Goal: Check status: Check status

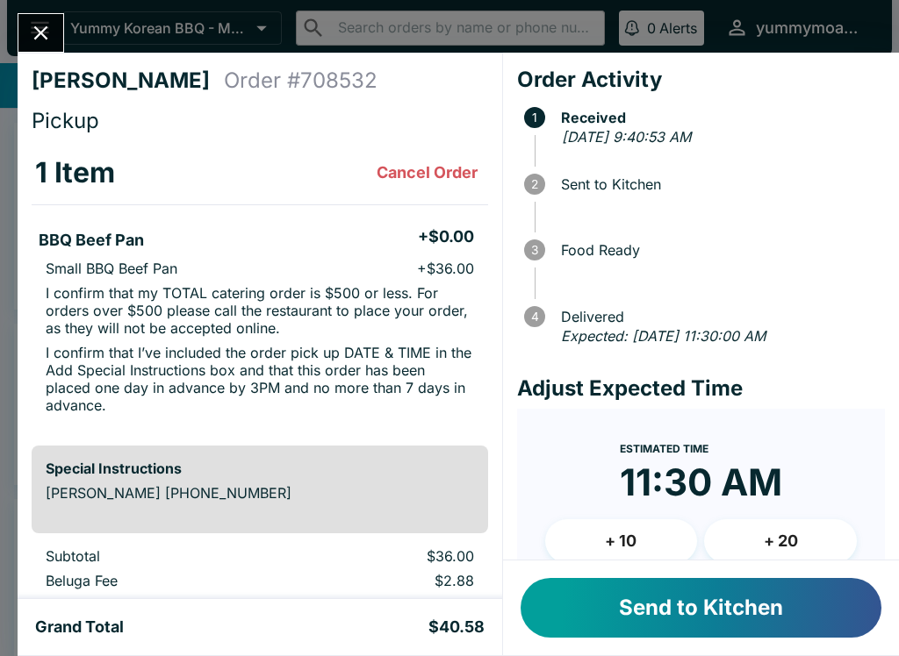
click at [716, 605] on button "Send to Kitchen" at bounding box center [700, 608] width 361 height 60
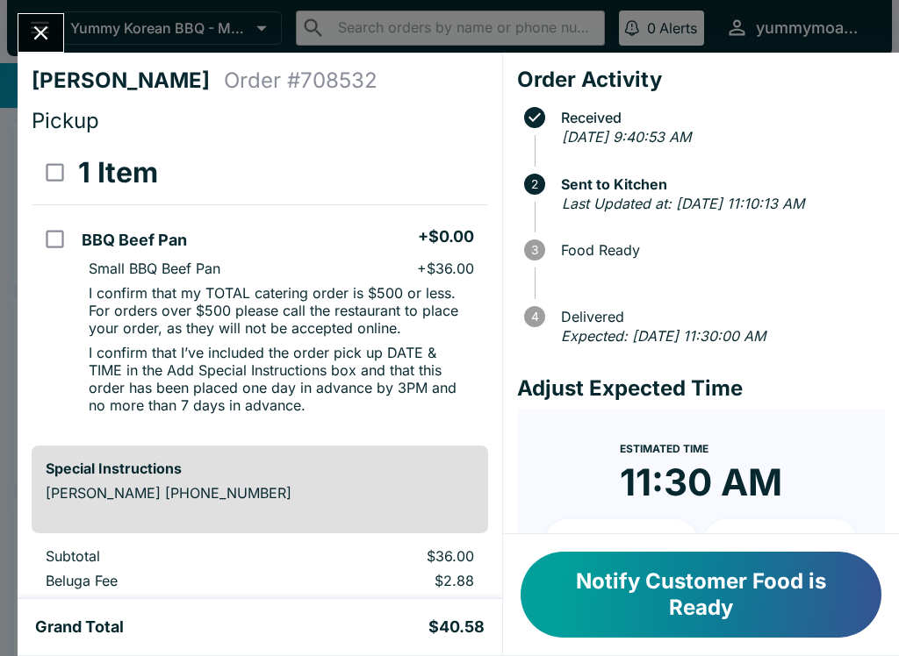
click at [55, 45] on button "Close" at bounding box center [40, 33] width 45 height 38
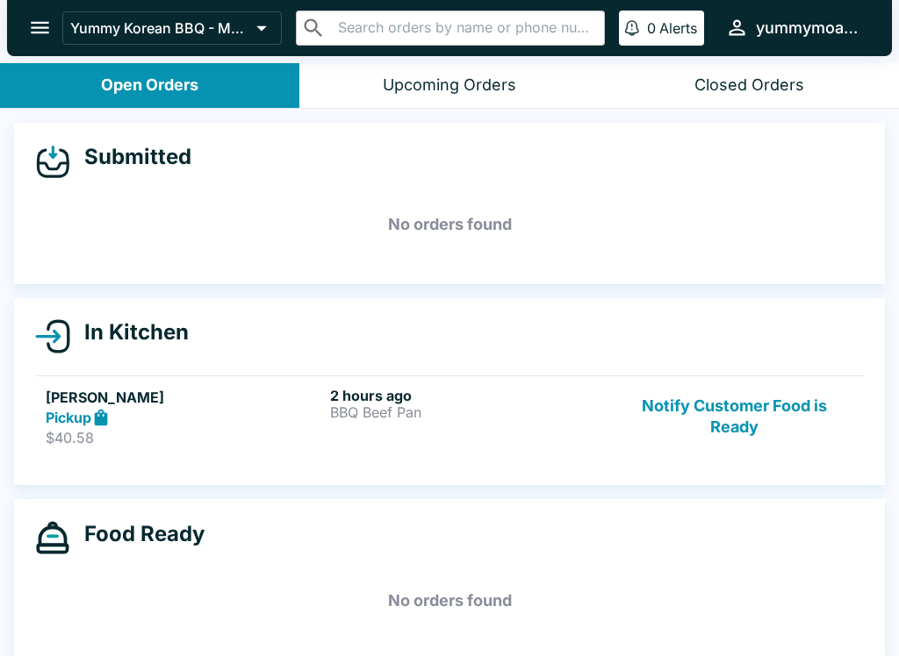
click at [354, 400] on h6 "2 hours ago" at bounding box center [468, 396] width 277 height 18
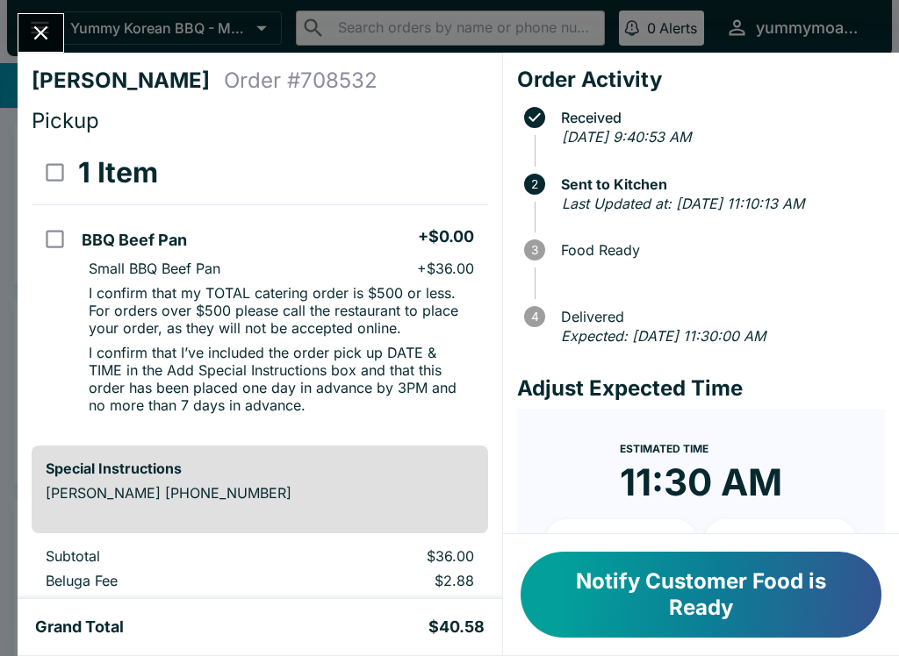
click at [32, 21] on icon "Close" at bounding box center [41, 33] width 24 height 24
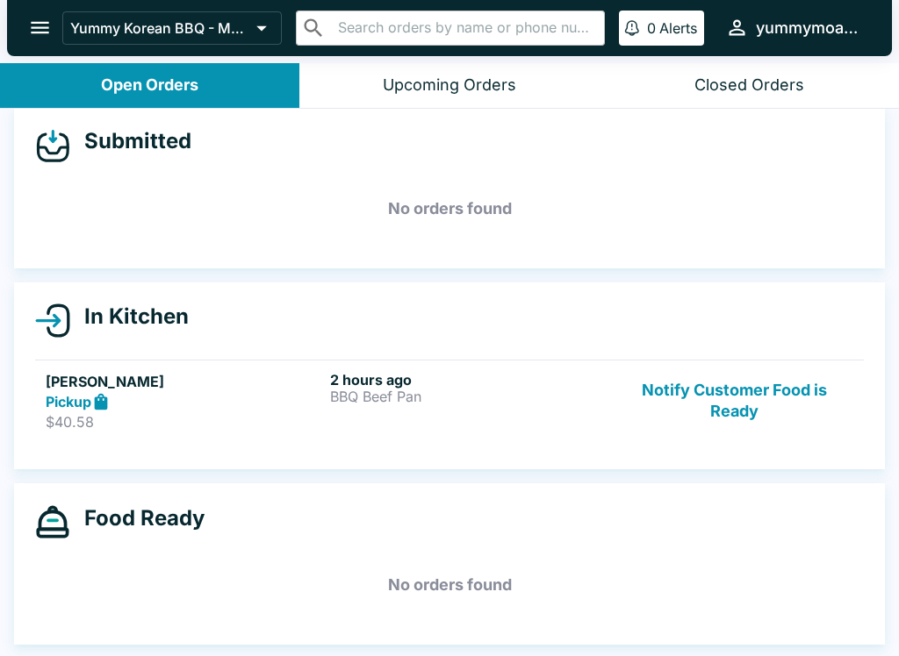
scroll to position [16, 0]
click at [26, 30] on button "open drawer" at bounding box center [40, 27] width 45 height 45
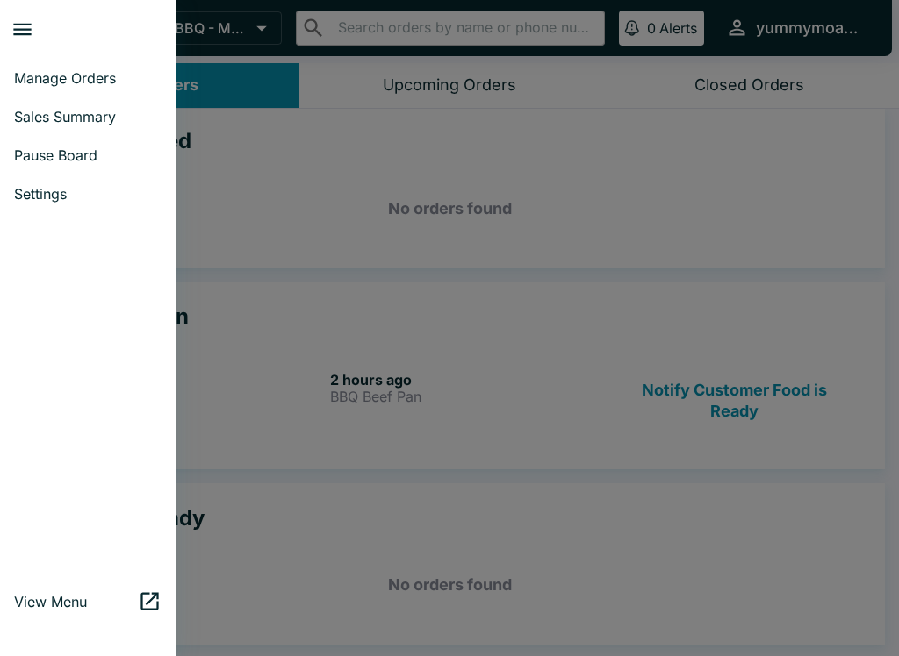
click at [613, 254] on div at bounding box center [449, 328] width 899 height 656
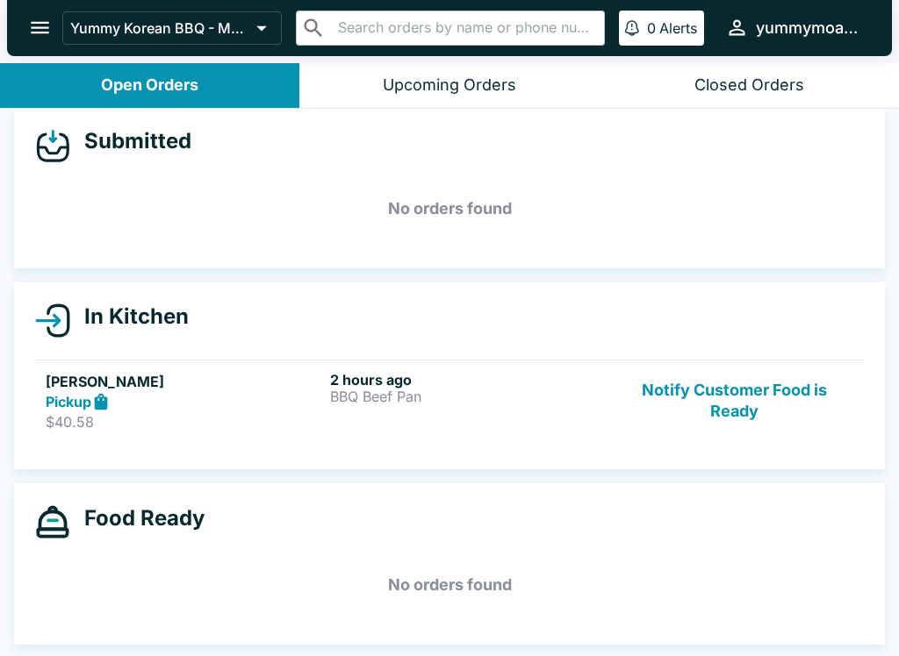
click at [30, 21] on icon "open drawer" at bounding box center [40, 28] width 24 height 24
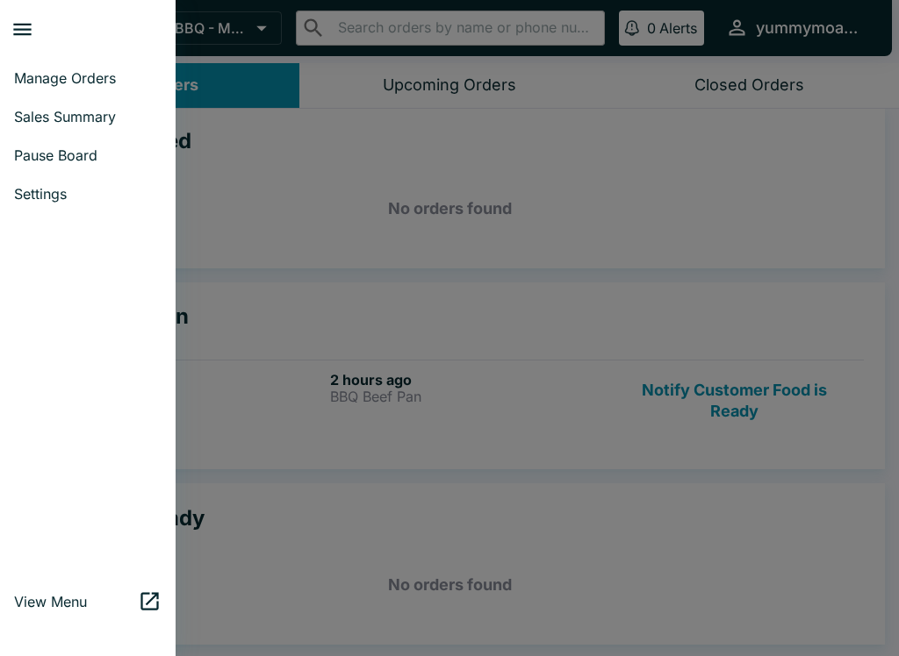
click at [105, 193] on span "Settings" at bounding box center [87, 194] width 147 height 18
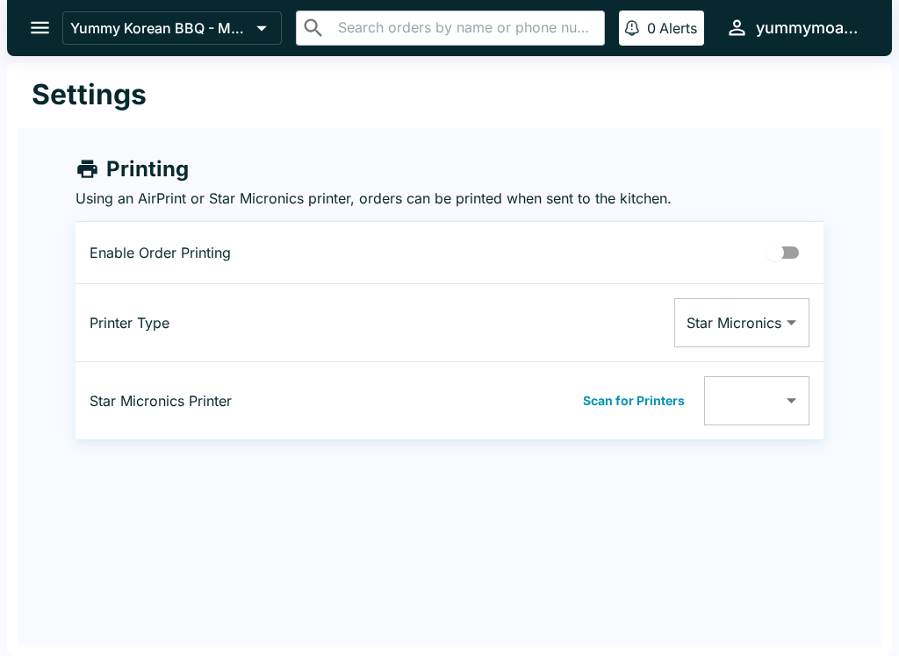
click at [38, 20] on icon "open drawer" at bounding box center [40, 28] width 24 height 24
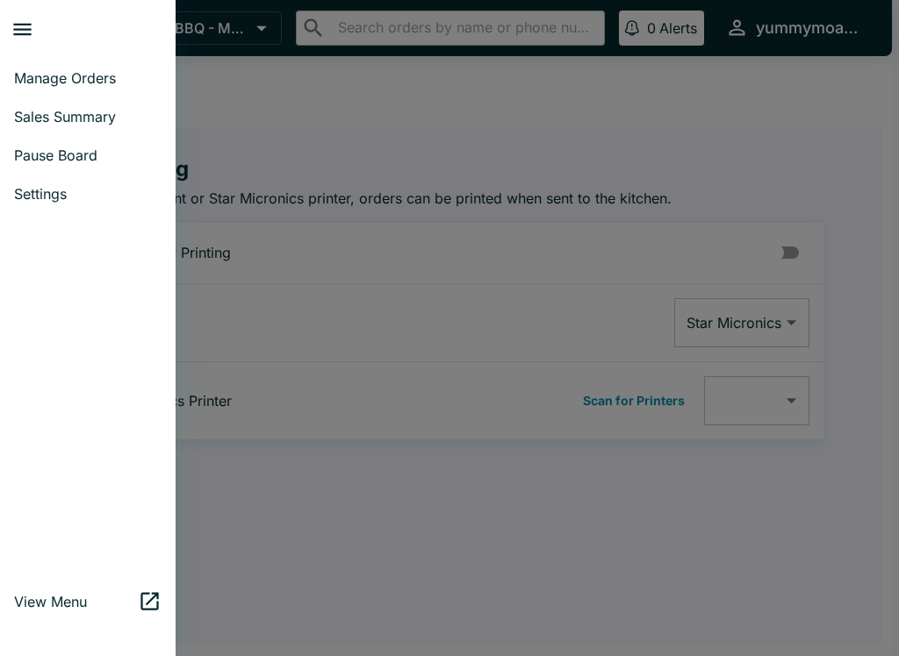
click at [97, 81] on span "Manage Orders" at bounding box center [87, 78] width 147 height 18
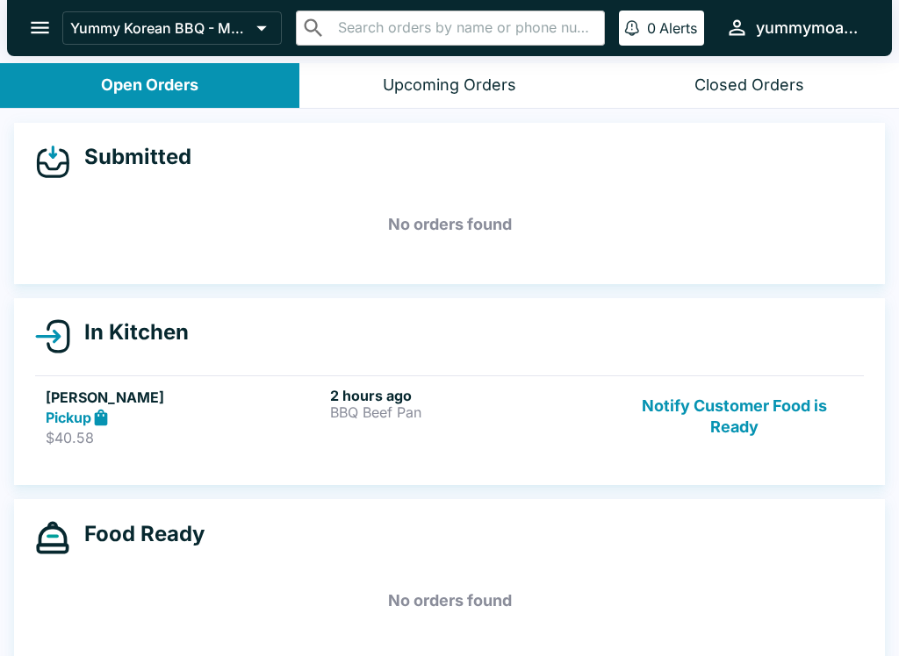
click at [475, 82] on div "Upcoming Orders" at bounding box center [449, 85] width 133 height 20
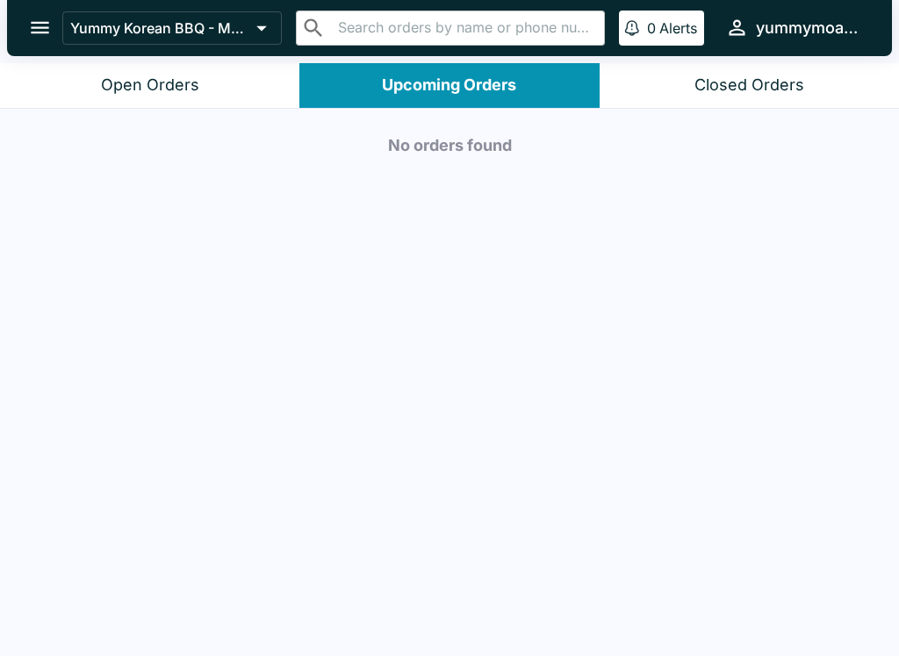
click at [749, 64] on button "Closed Orders" at bounding box center [748, 85] width 299 height 45
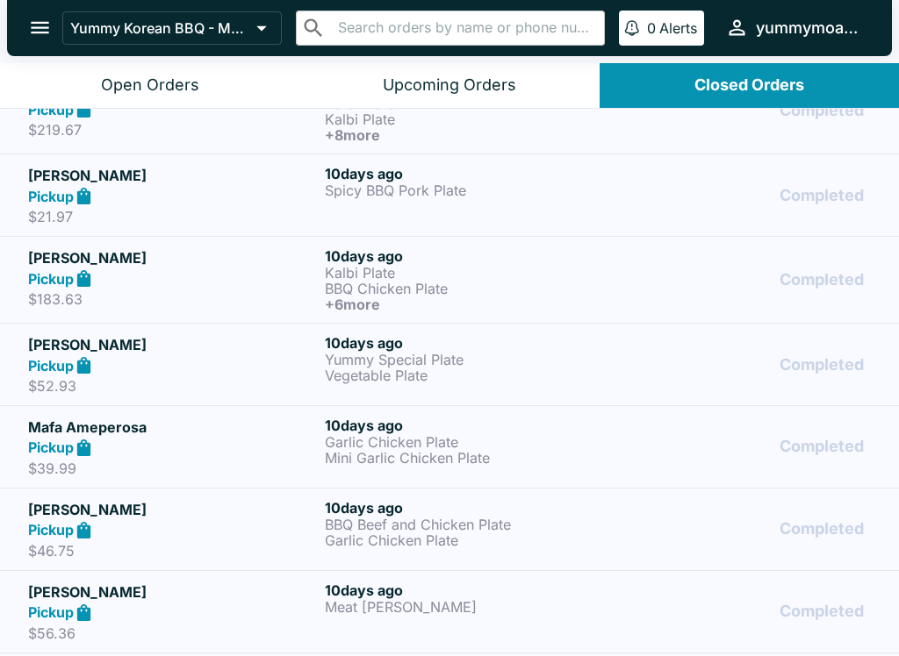
scroll to position [4604, 0]
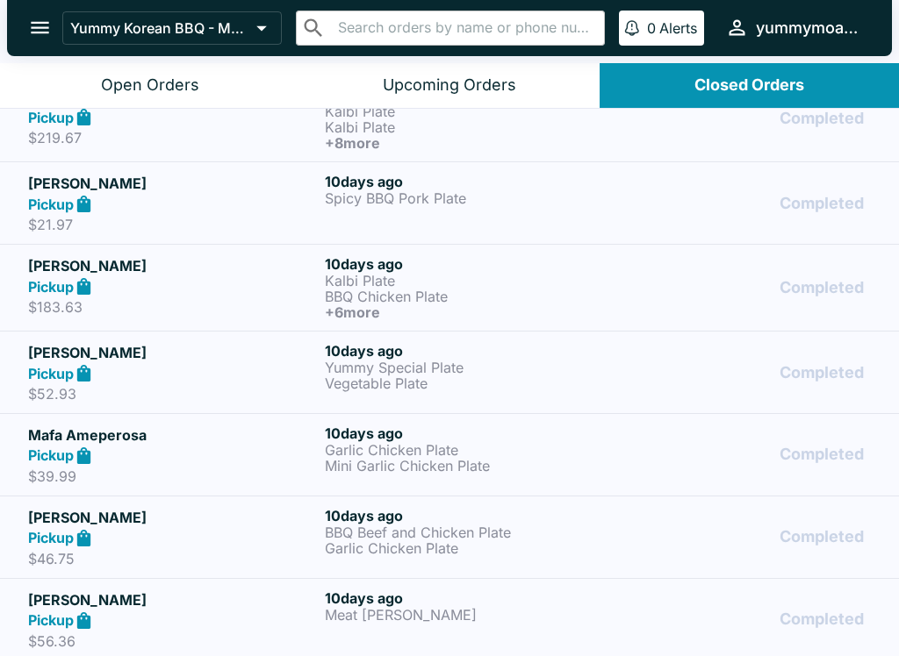
click at [510, 75] on div "Upcoming Orders" at bounding box center [449, 85] width 133 height 20
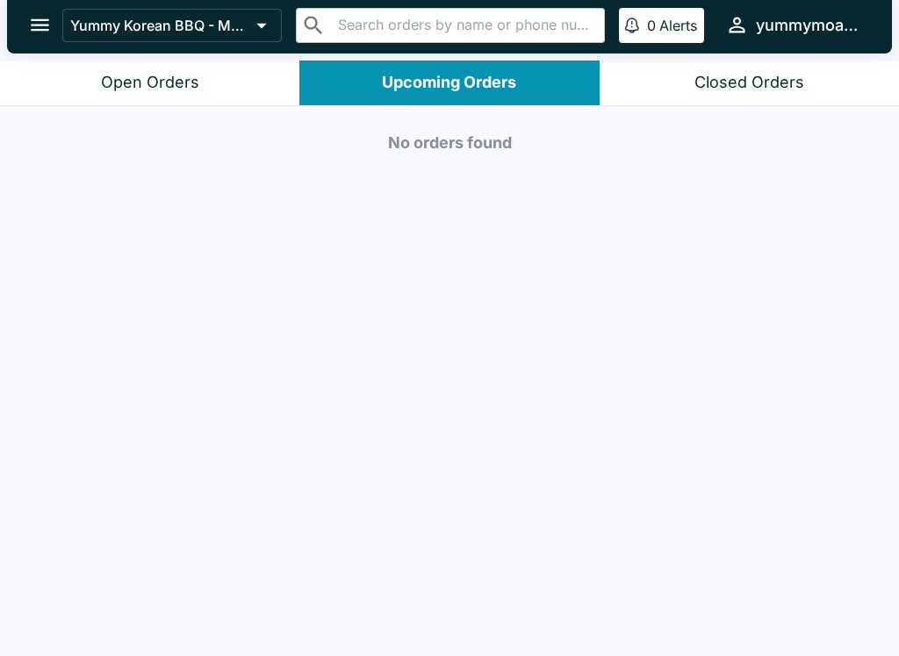
scroll to position [0, 0]
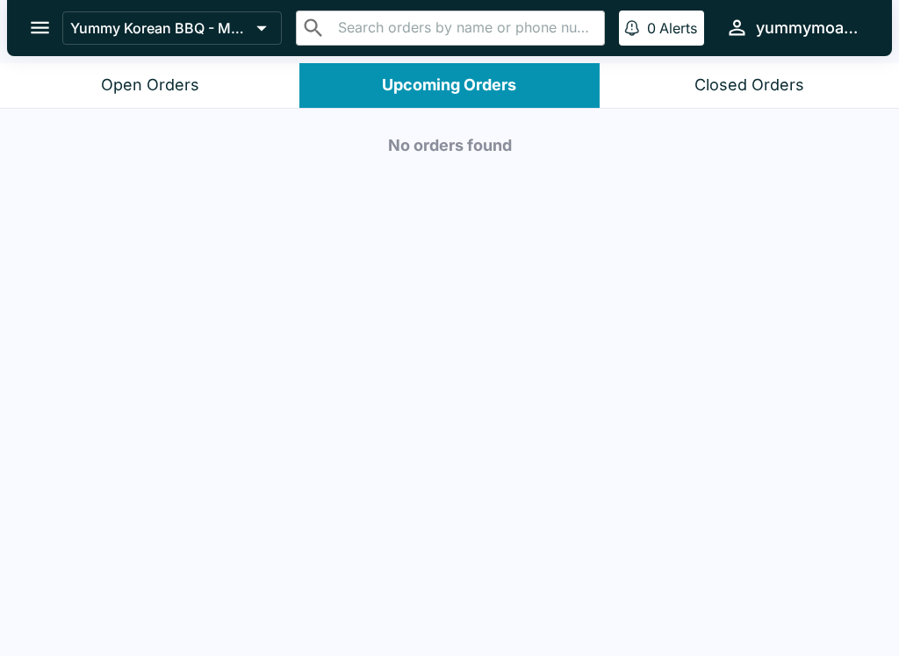
click at [665, 88] on button "Closed Orders" at bounding box center [748, 85] width 299 height 45
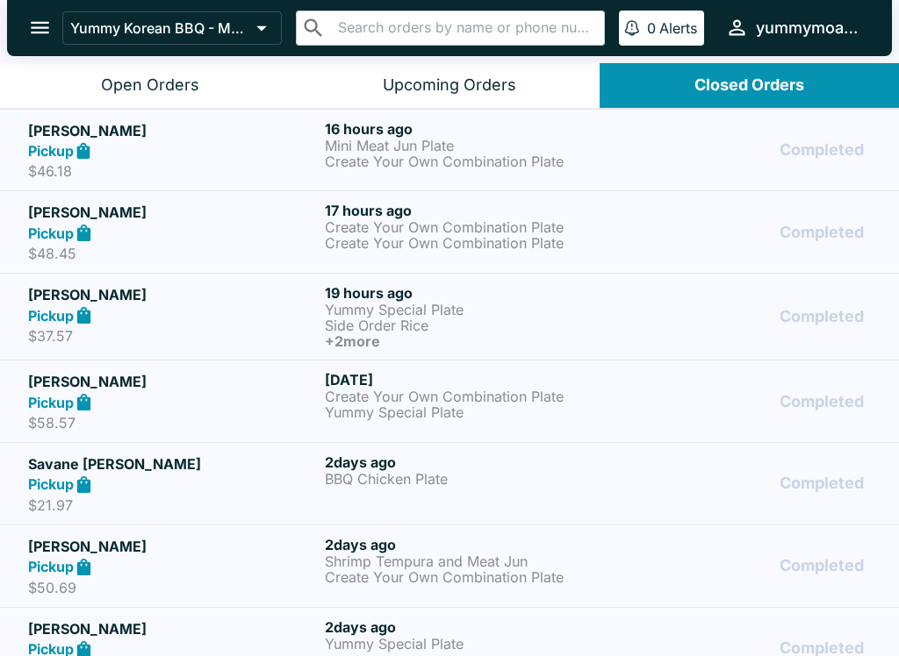
click at [567, 71] on button "Upcoming Orders" at bounding box center [448, 85] width 299 height 45
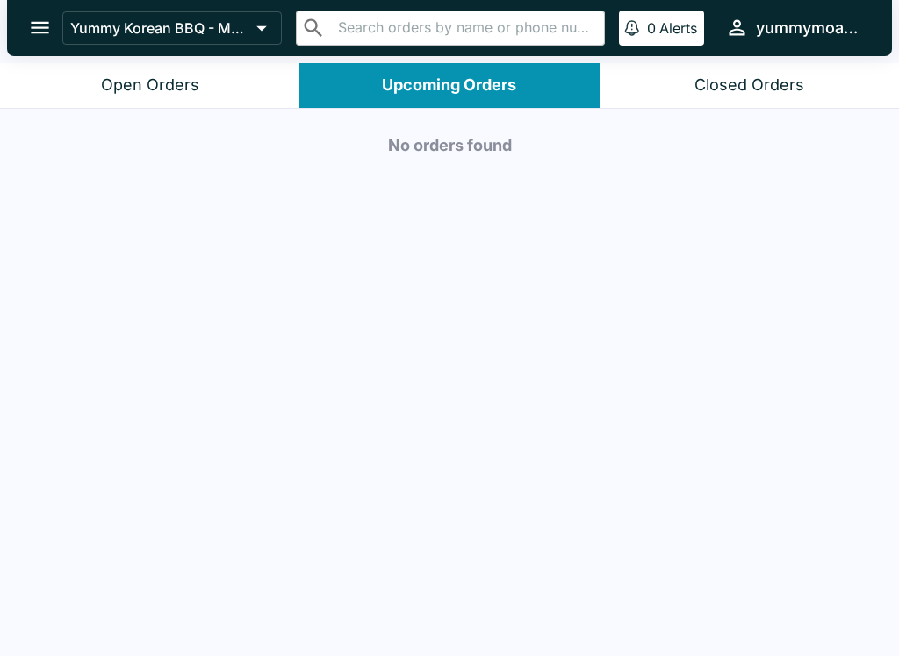
click at [694, 97] on button "Closed Orders" at bounding box center [748, 85] width 299 height 45
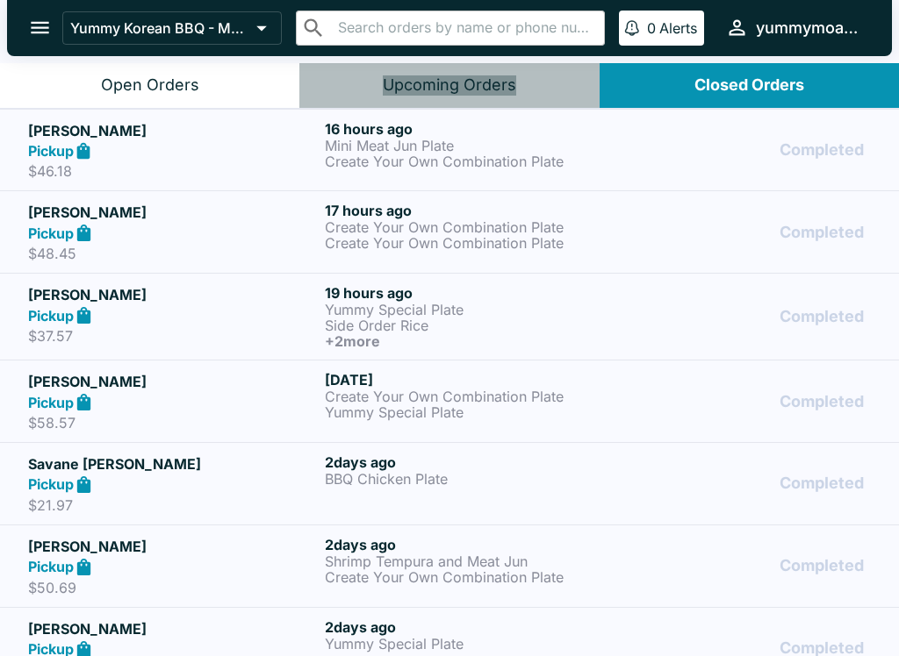
click at [473, 90] on div "Upcoming Orders" at bounding box center [449, 85] width 133 height 20
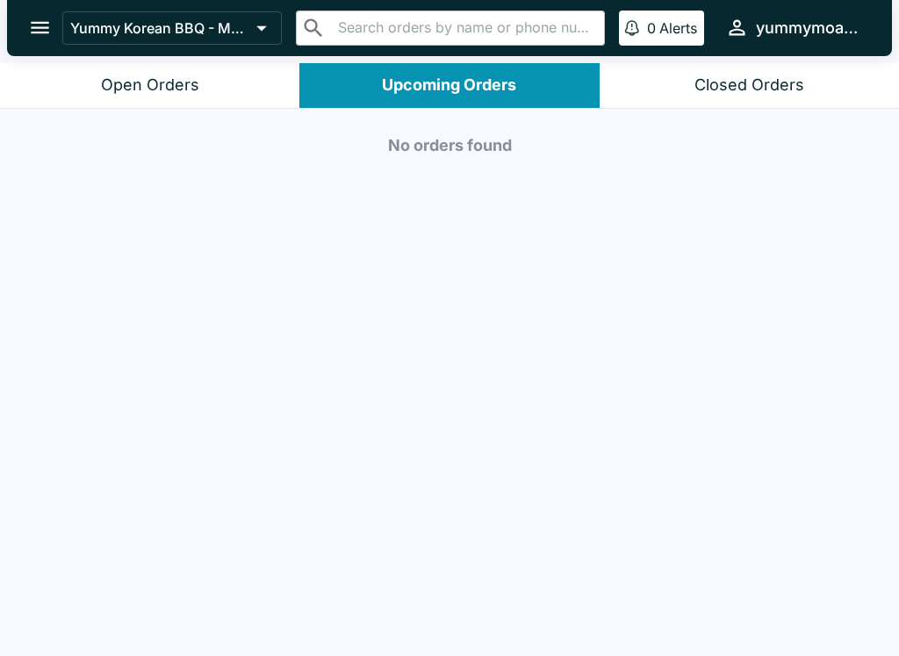
click at [220, 66] on button "Open Orders" at bounding box center [149, 85] width 299 height 45
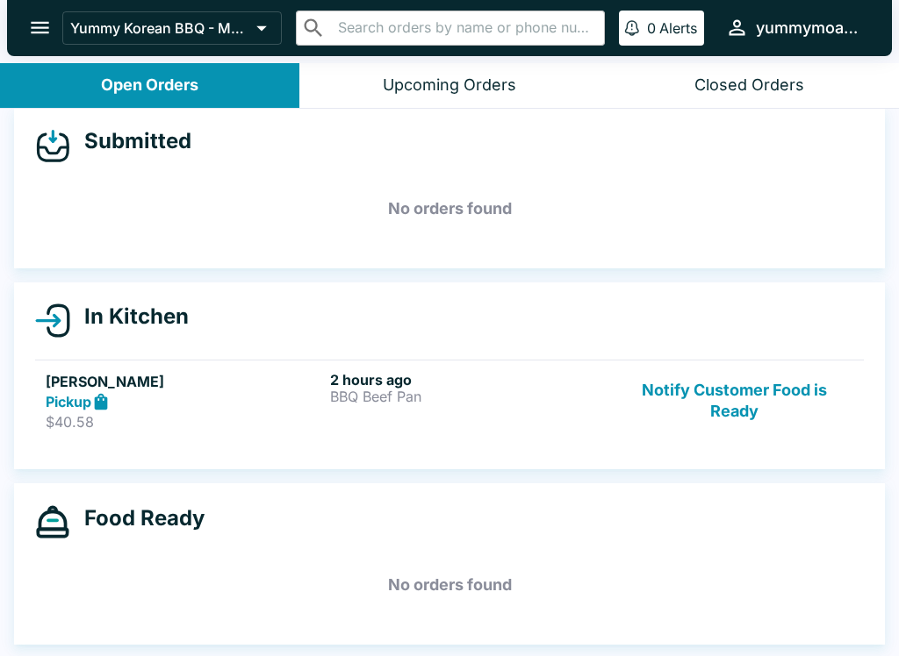
scroll to position [16, 0]
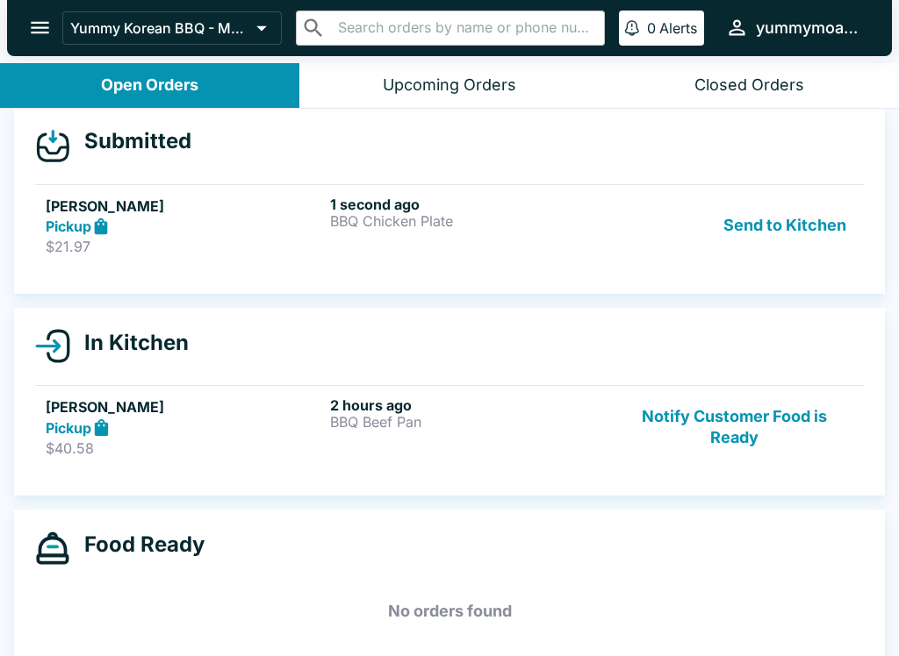
click at [612, 214] on div "[PERSON_NAME] Pickup $21.97 1 second ago BBQ Chicken Plate Send to Kitchen" at bounding box center [449, 226] width 807 height 61
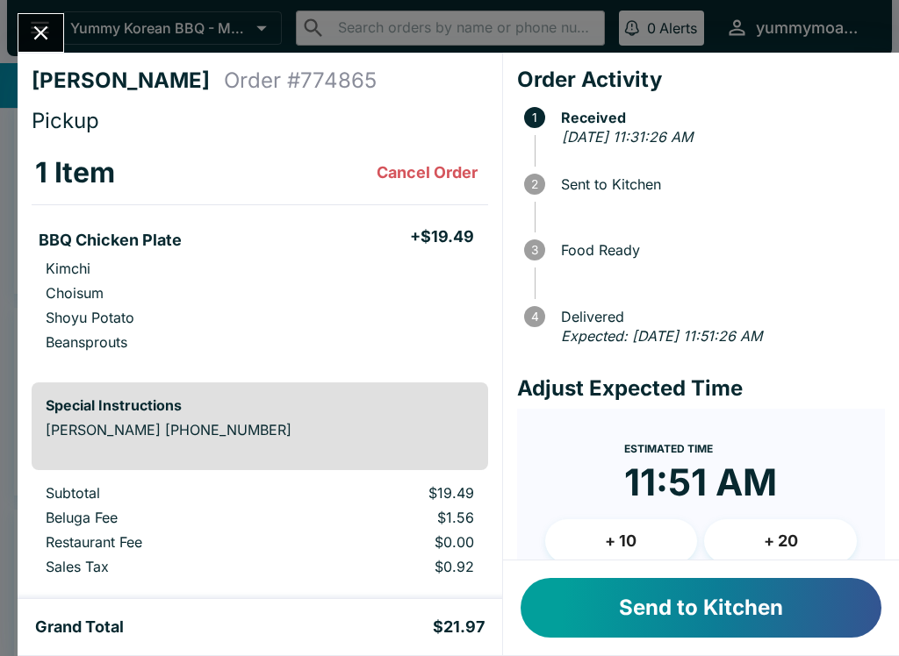
click at [709, 611] on button "Send to Kitchen" at bounding box center [700, 608] width 361 height 60
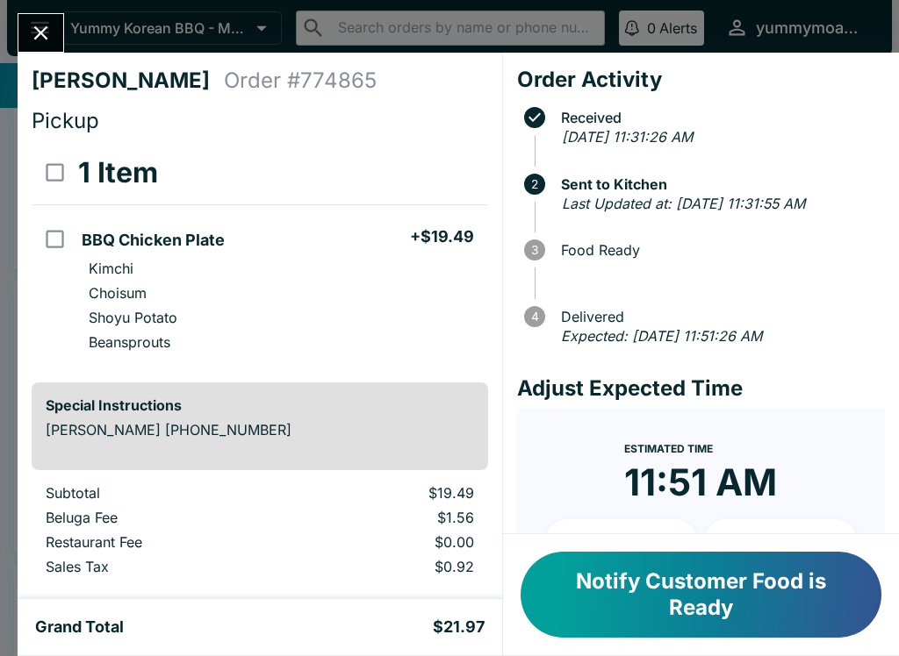
click at [46, 35] on icon "Close" at bounding box center [41, 33] width 24 height 24
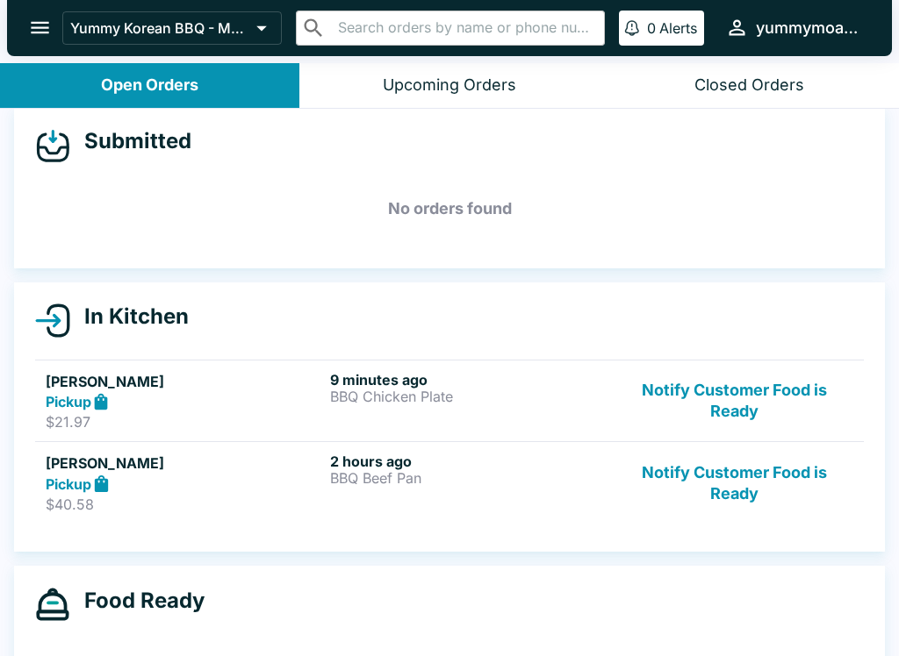
click at [749, 63] on button "Closed Orders" at bounding box center [748, 85] width 299 height 45
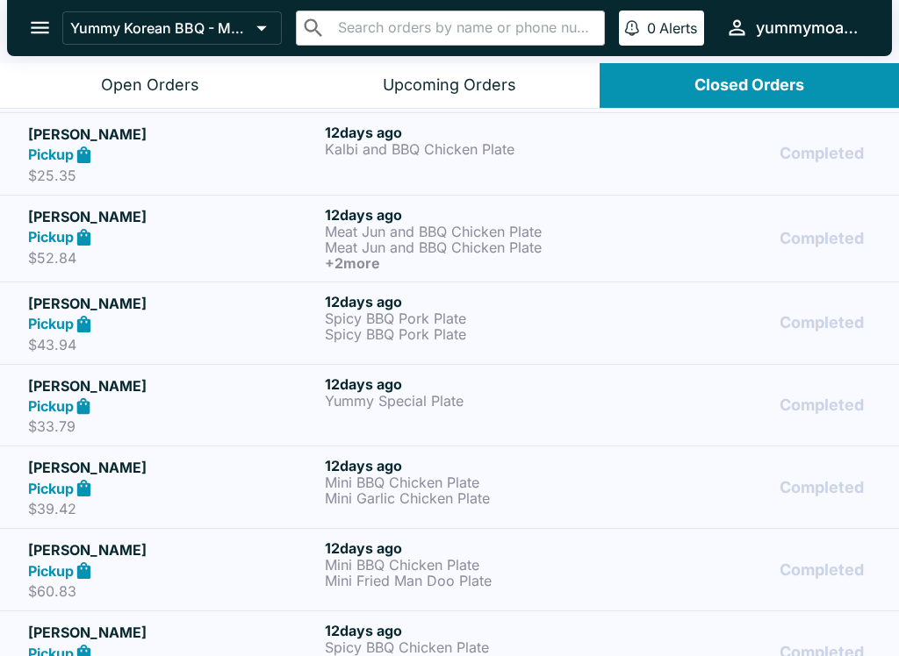
scroll to position [5662, 0]
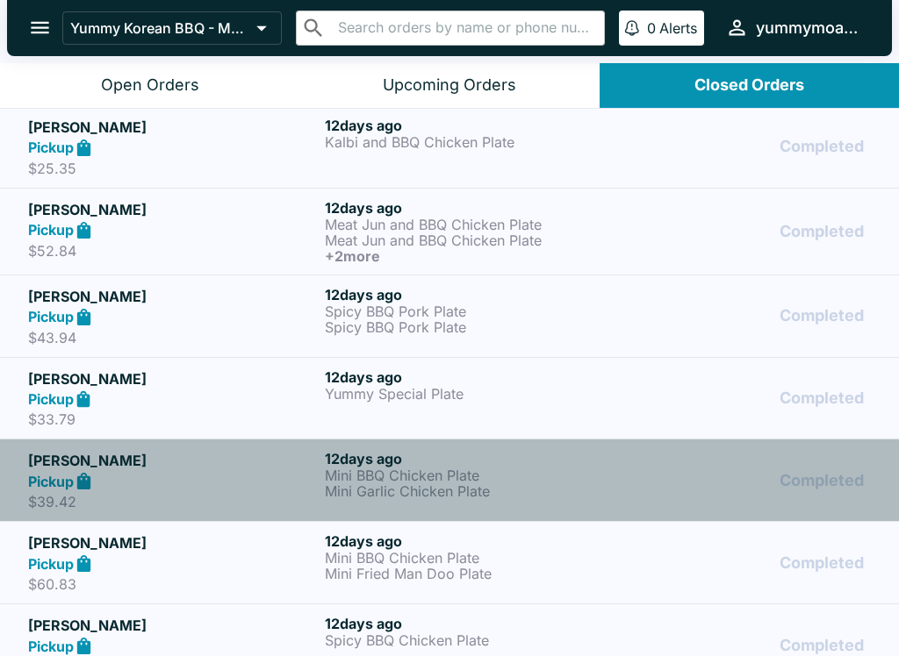
click at [426, 481] on p "Mini BBQ Chicken Plate" at bounding box center [470, 476] width 290 height 16
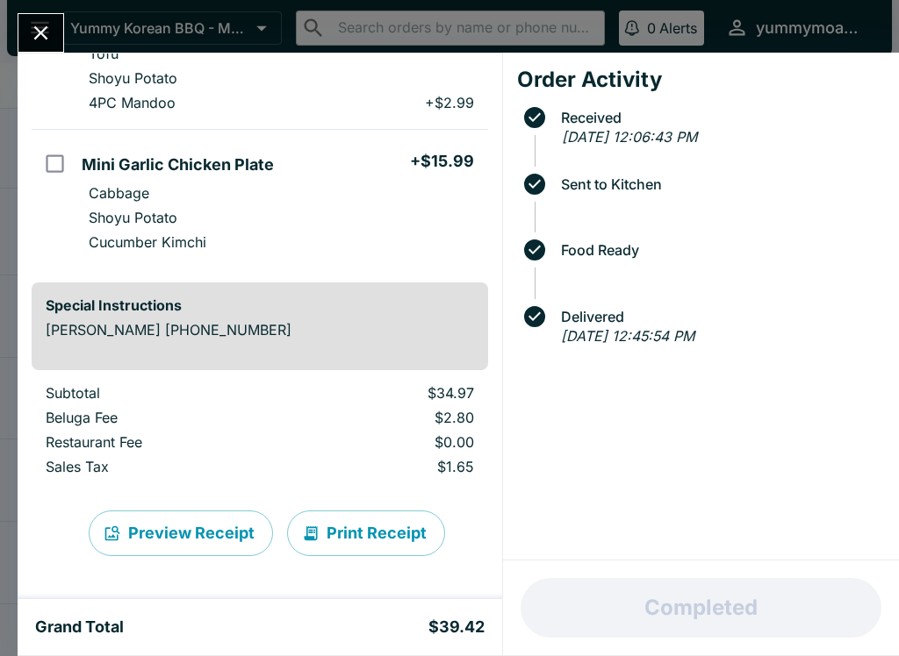
scroll to position [215, 0]
click at [182, 525] on button "Preview Receipt" at bounding box center [181, 534] width 184 height 46
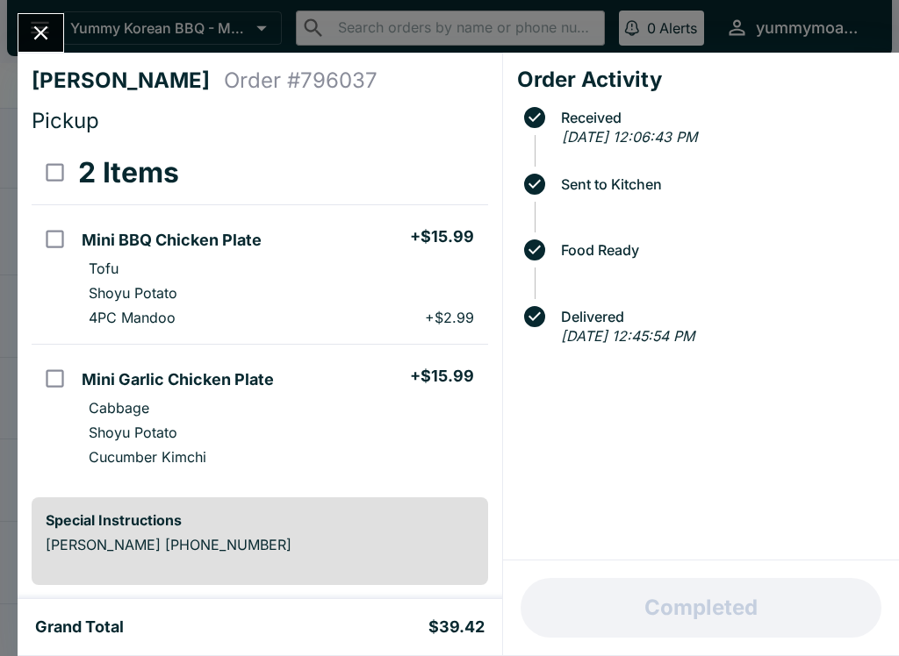
click at [47, 26] on icon "Close" at bounding box center [41, 33] width 14 height 14
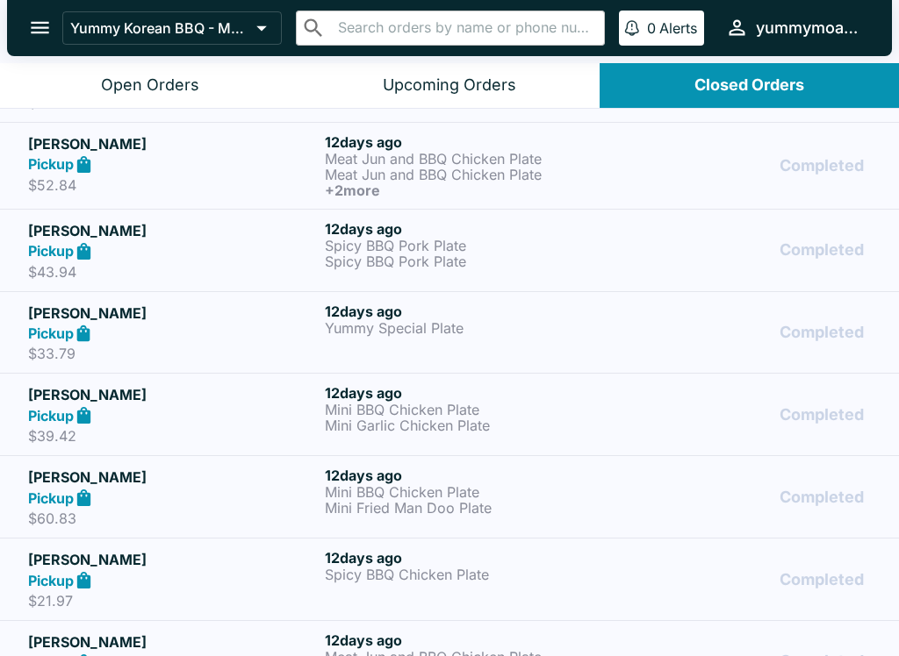
scroll to position [5743, 0]
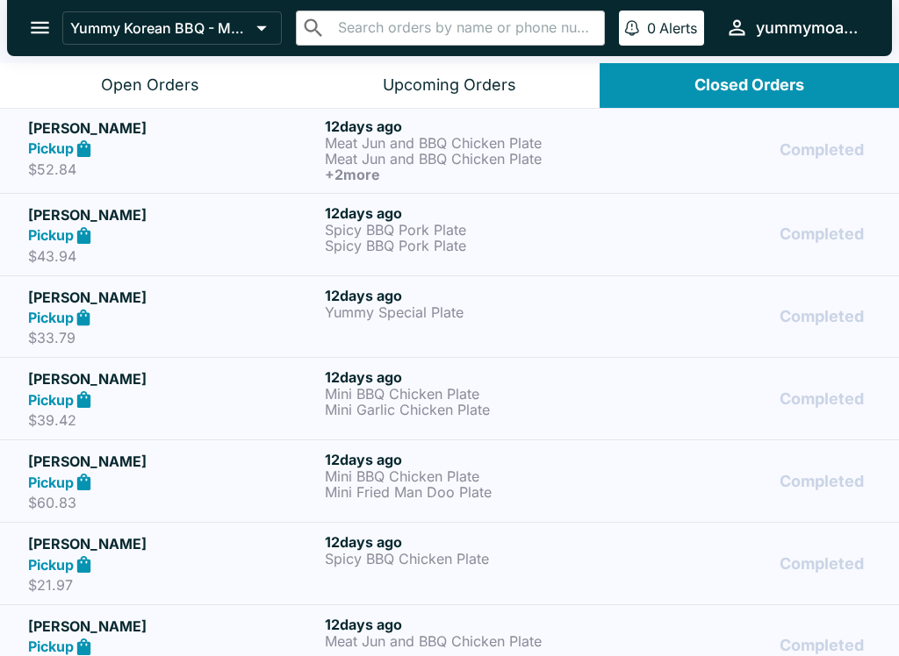
click at [82, 485] on icon at bounding box center [83, 482] width 13 height 17
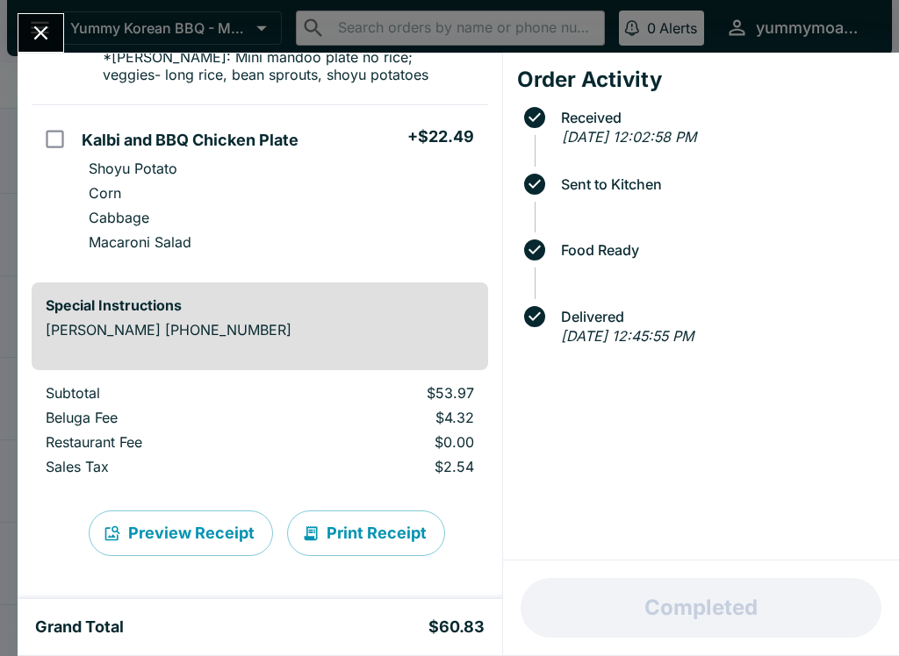
scroll to position [477, 0]
click at [376, 534] on button "Print Receipt" at bounding box center [366, 534] width 158 height 46
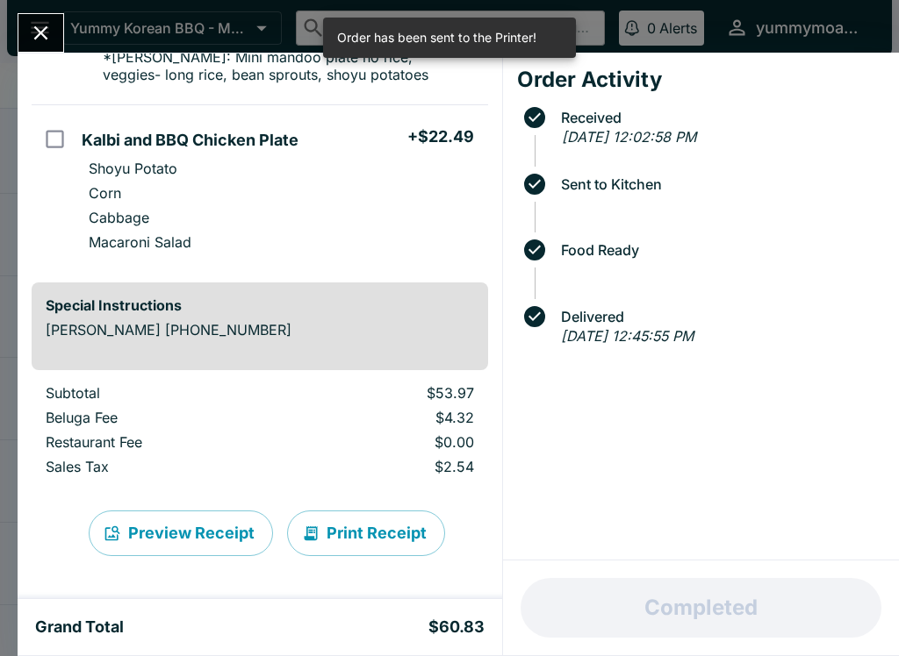
click at [193, 531] on button "Preview Receipt" at bounding box center [181, 534] width 184 height 46
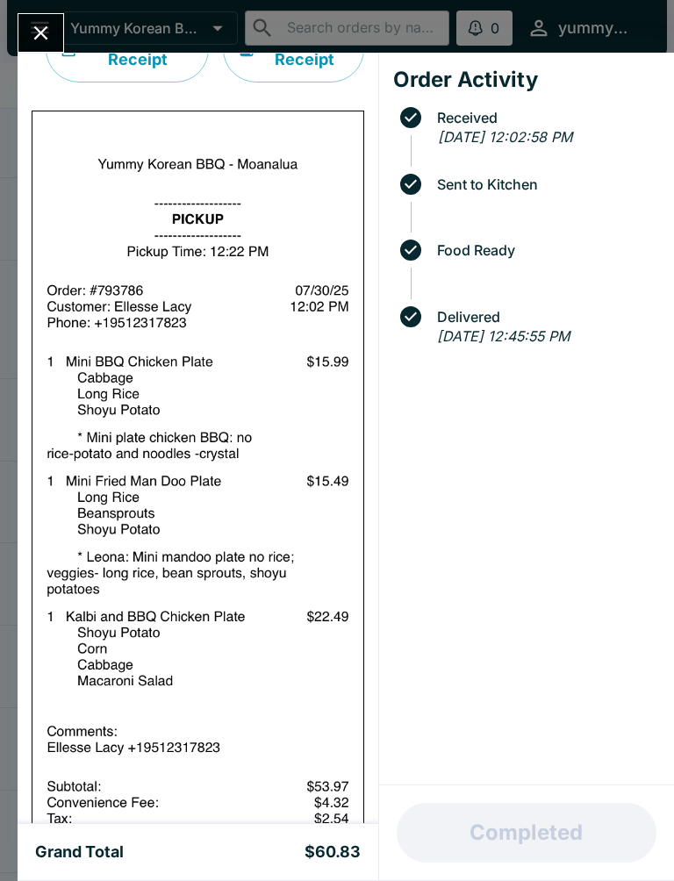
scroll to position [1030, 0]
click at [54, 45] on button "Close" at bounding box center [40, 33] width 45 height 38
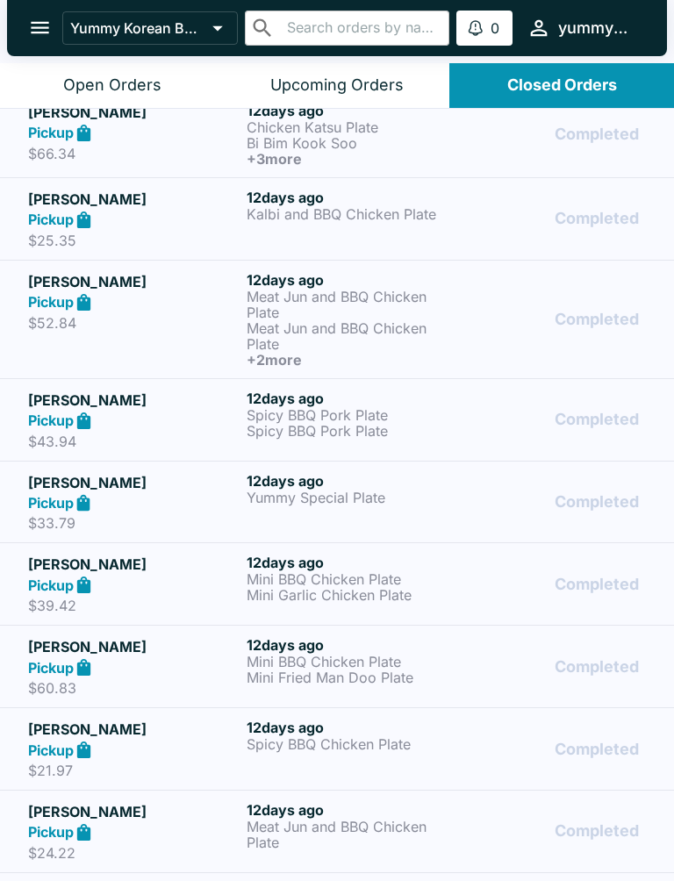
click at [81, 570] on h5 "[PERSON_NAME]" at bounding box center [133, 564] width 211 height 21
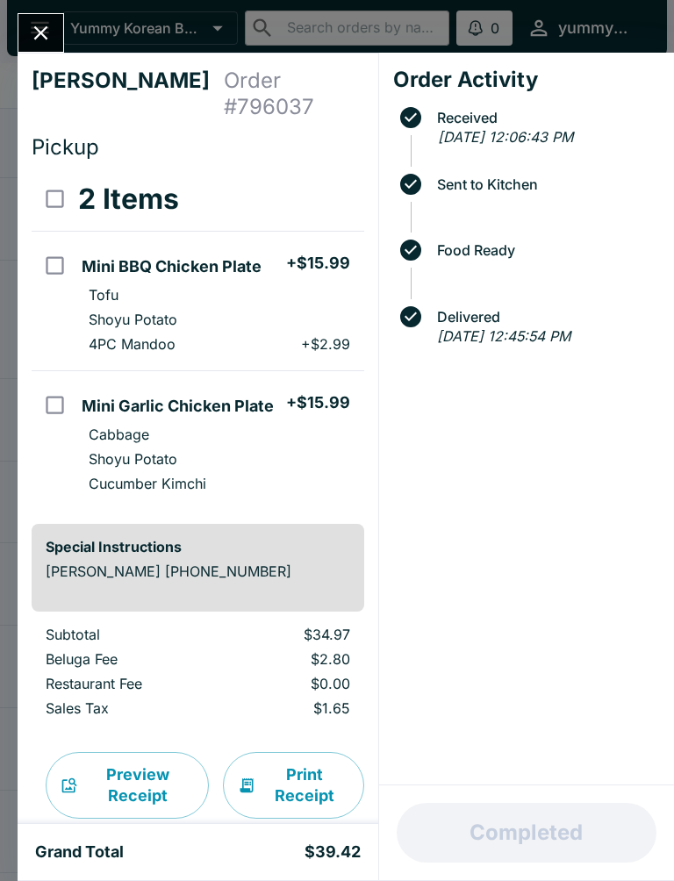
click at [31, 23] on icon "Close" at bounding box center [41, 33] width 24 height 24
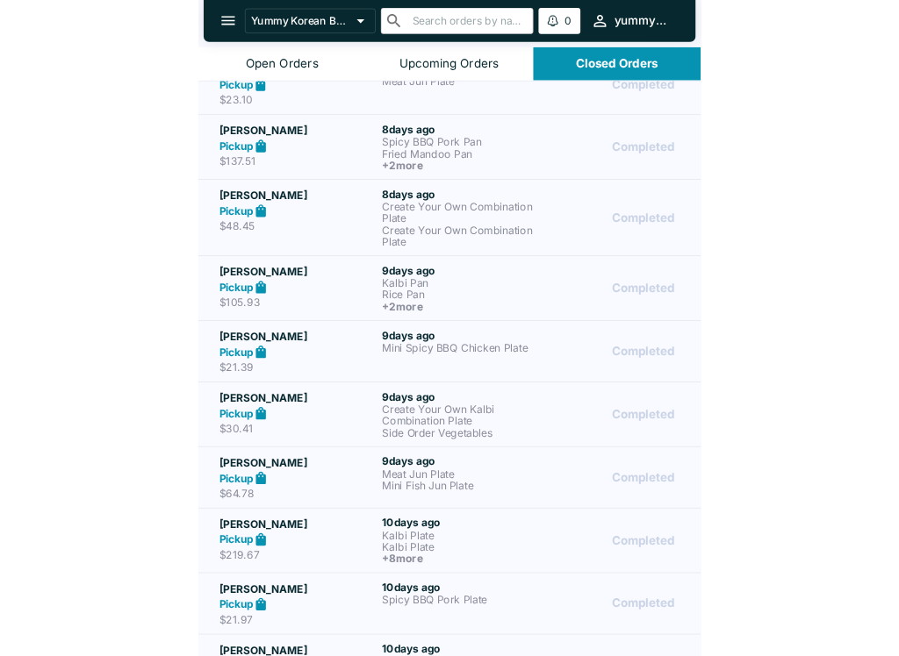
scroll to position [3934, 0]
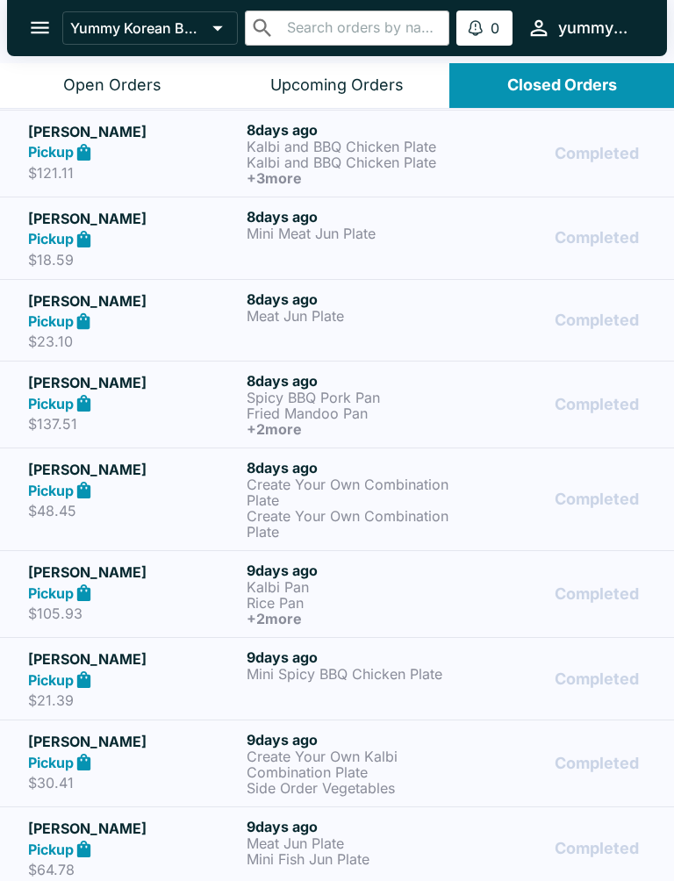
click at [119, 82] on div "Open Orders" at bounding box center [112, 85] width 98 height 20
